Goal: Task Accomplishment & Management: Manage account settings

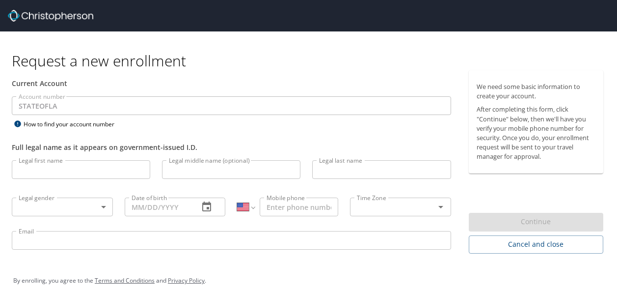
select select "US"
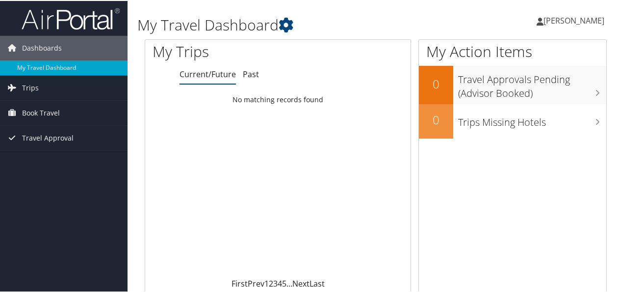
click at [558, 21] on span "[PERSON_NAME]" at bounding box center [574, 19] width 61 height 11
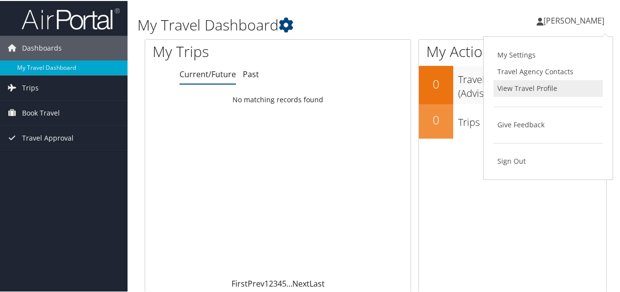
click at [523, 89] on link "View Travel Profile" at bounding box center [548, 87] width 109 height 17
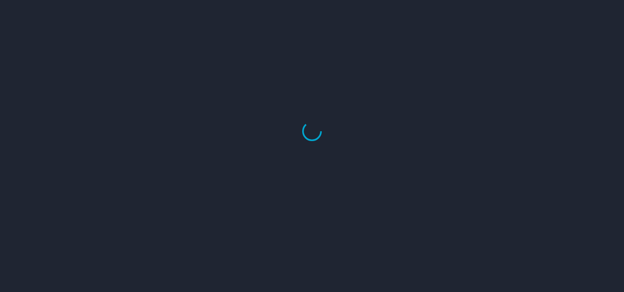
select select "US"
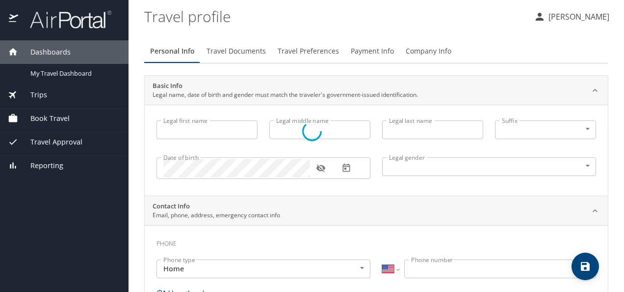
type input "April"
type input "L."
type input "[PERSON_NAME]"
type input "[DEMOGRAPHIC_DATA]"
type input "[PERSON_NAME]"
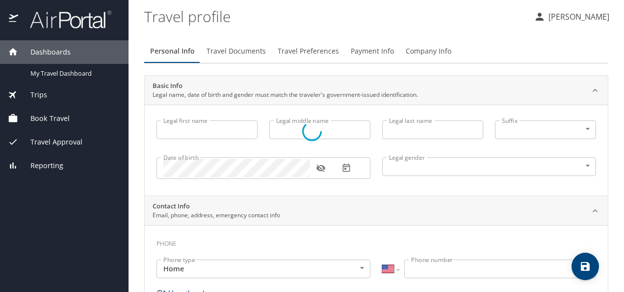
type input "[PERSON_NAME]"
type input "(985) 640-8325"
select select "US"
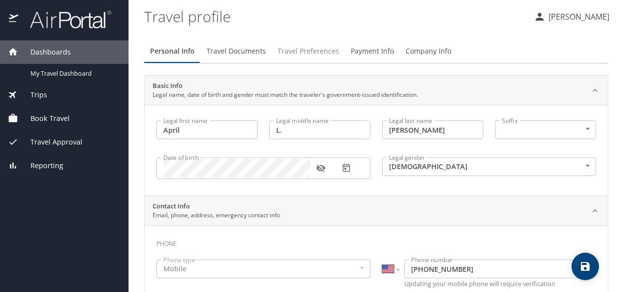
click at [309, 53] on span "Travel Preferences" at bounding box center [308, 51] width 61 height 12
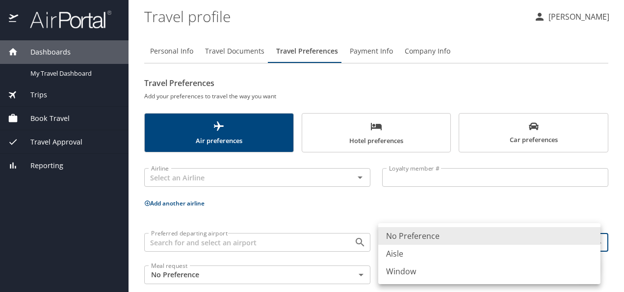
click at [409, 238] on body "Dashboards My Travel Dashboard Trips Current / Future Trips Past Trips Trips Mi…" at bounding box center [312, 146] width 624 height 292
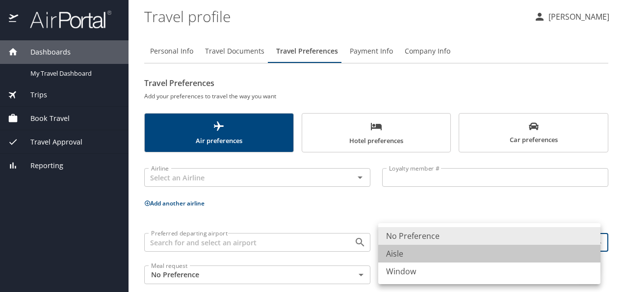
click at [430, 256] on li "Aisle" at bounding box center [489, 253] width 222 height 18
type input "Aisle"
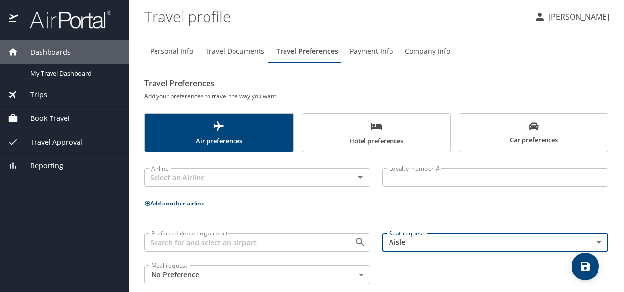
click at [477, 205] on p "Add another airline" at bounding box center [376, 203] width 464 height 12
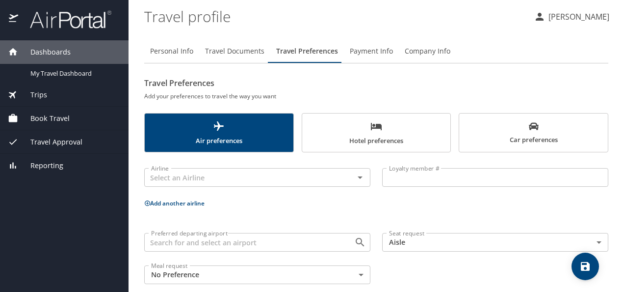
scroll to position [13, 0]
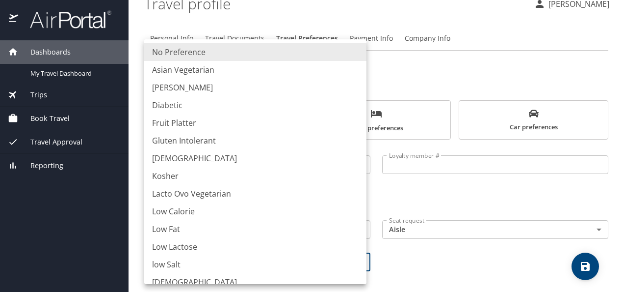
click at [297, 251] on body "Dashboards My Travel Dashboard Trips Current / Future Trips Past Trips Trips Mi…" at bounding box center [312, 146] width 624 height 292
click at [407, 265] on div at bounding box center [312, 146] width 624 height 292
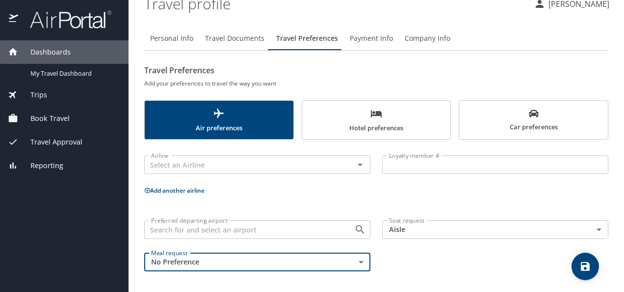
scroll to position [2, 0]
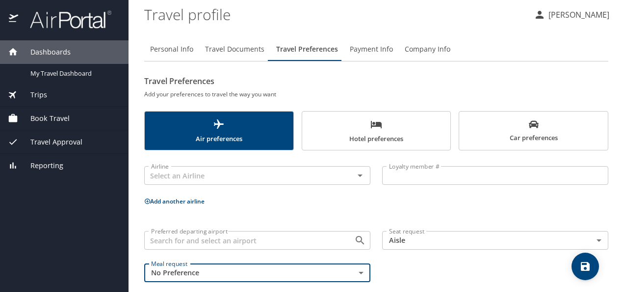
click at [155, 43] on span "Personal Info" at bounding box center [171, 49] width 43 height 12
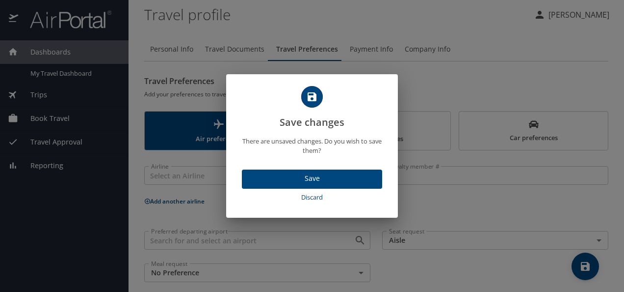
click at [329, 178] on span "Save" at bounding box center [312, 178] width 125 height 12
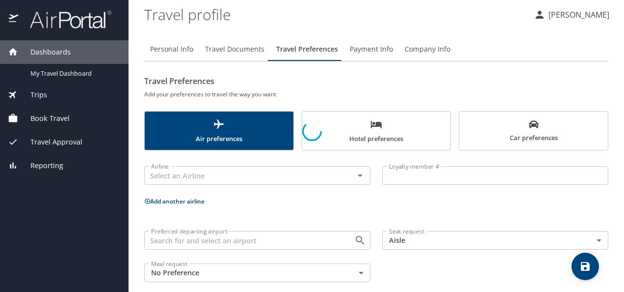
select select "US"
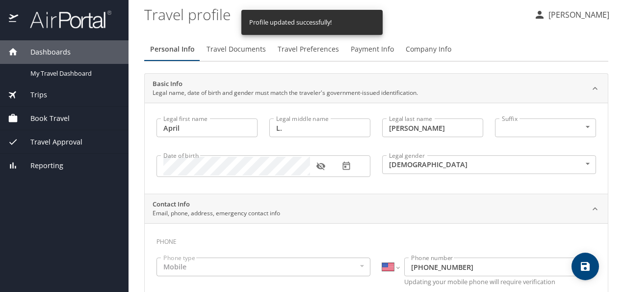
select select "US"
click at [272, 5] on profile "Travel profile" at bounding box center [335, 14] width 382 height 30
click at [277, 23] on div "Profile updated successfully!" at bounding box center [290, 22] width 82 height 19
click at [293, 54] on span "Travel Preferences" at bounding box center [308, 49] width 61 height 12
